Goal: Book appointment/travel/reservation

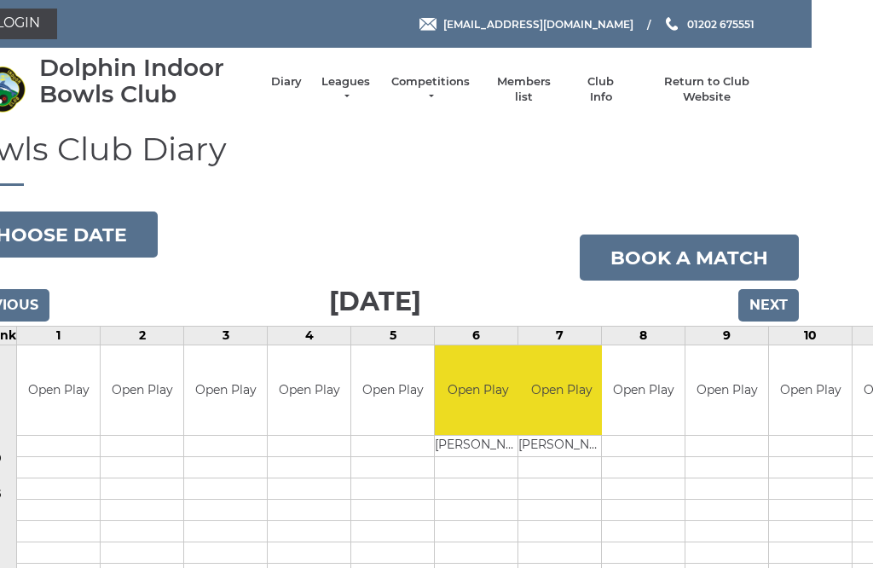
scroll to position [0, 61]
click at [759, 304] on input "Next" at bounding box center [768, 305] width 61 height 32
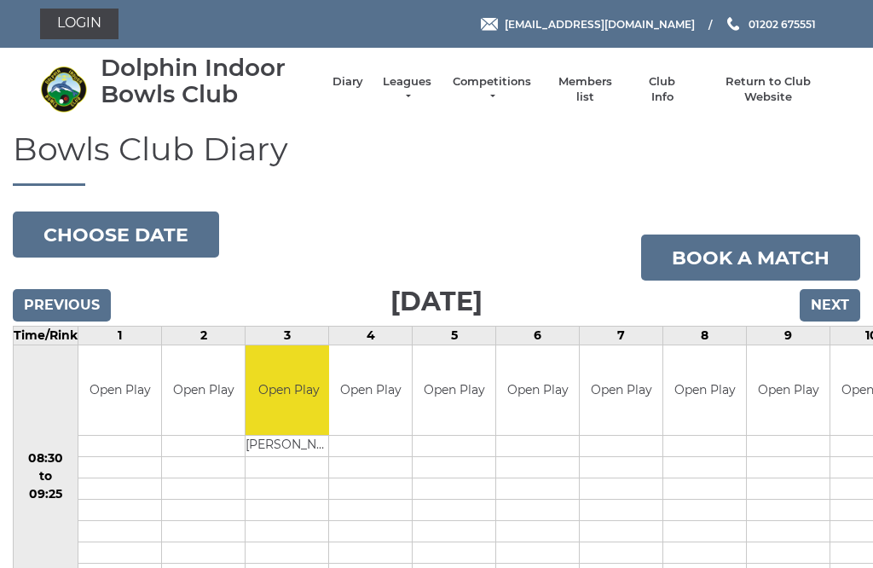
click at [822, 304] on input "Next" at bounding box center [830, 305] width 61 height 32
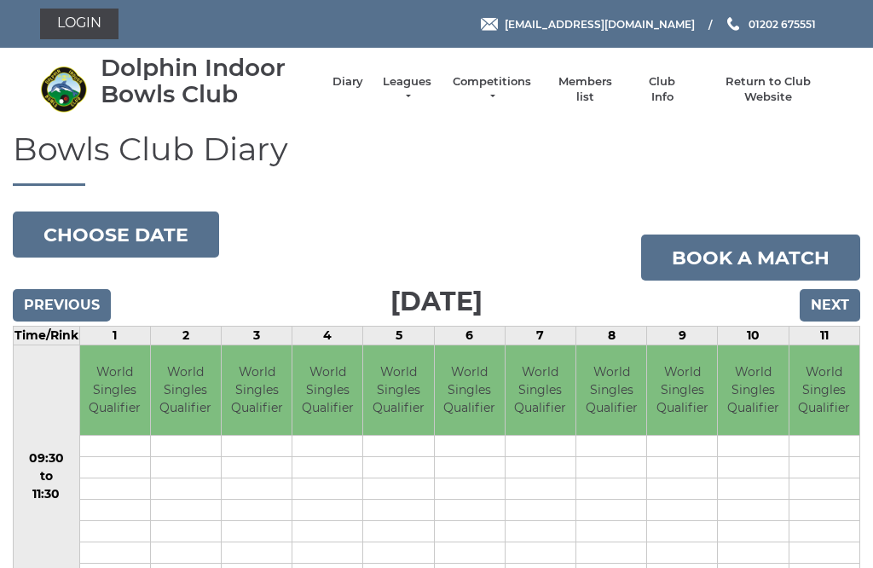
click at [826, 306] on input "Next" at bounding box center [830, 305] width 61 height 32
